Goal: Use online tool/utility

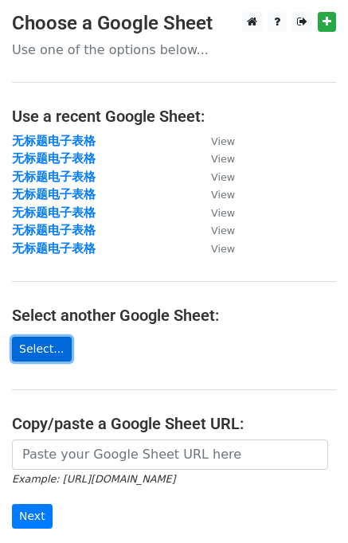
click at [61, 345] on link "Select..." at bounding box center [42, 349] width 60 height 25
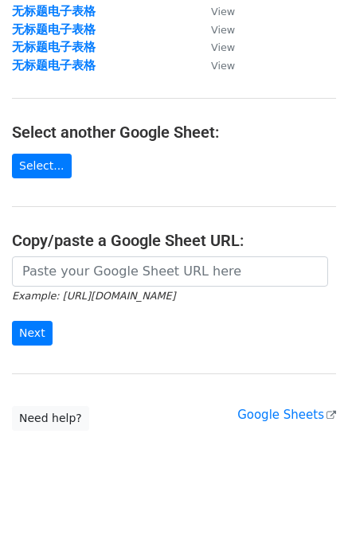
scroll to position [196, 0]
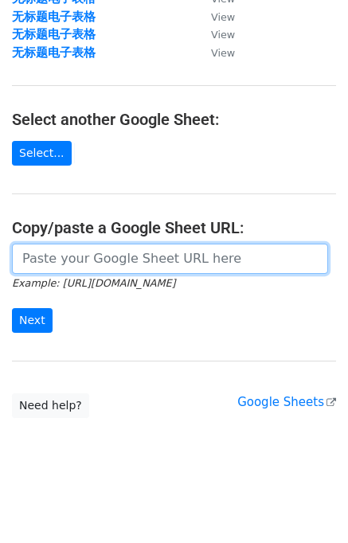
drag, startPoint x: 83, startPoint y: 257, endPoint x: 88, endPoint y: 248, distance: 10.7
click at [88, 248] on input "url" at bounding box center [170, 259] width 316 height 30
paste input "https://docs.google.com/spreadsheets/d/1jB62PxALWJUQzLLSzuhULp_HxkoXNZFHtJlnaZU…"
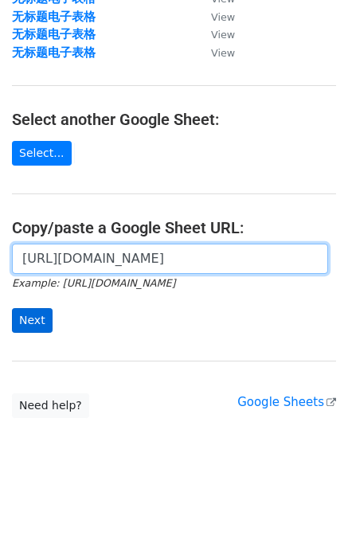
type input "https://docs.google.com/spreadsheets/d/1jB62PxALWJUQzLLSzuhULp_HxkoXNZFHtJlnaZU…"
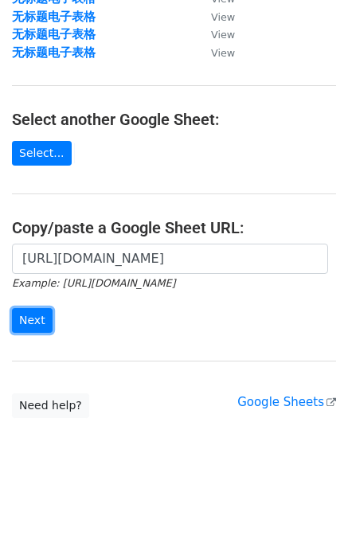
drag, startPoint x: 25, startPoint y: 321, endPoint x: 64, endPoint y: 286, distance: 52.5
click at [25, 321] on input "Next" at bounding box center [32, 320] width 41 height 25
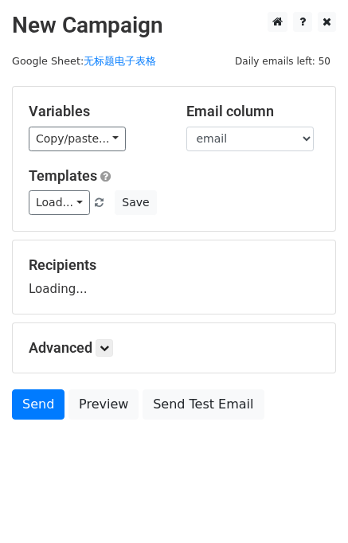
scroll to position [10, 0]
